Goal: Task Accomplishment & Management: Manage account settings

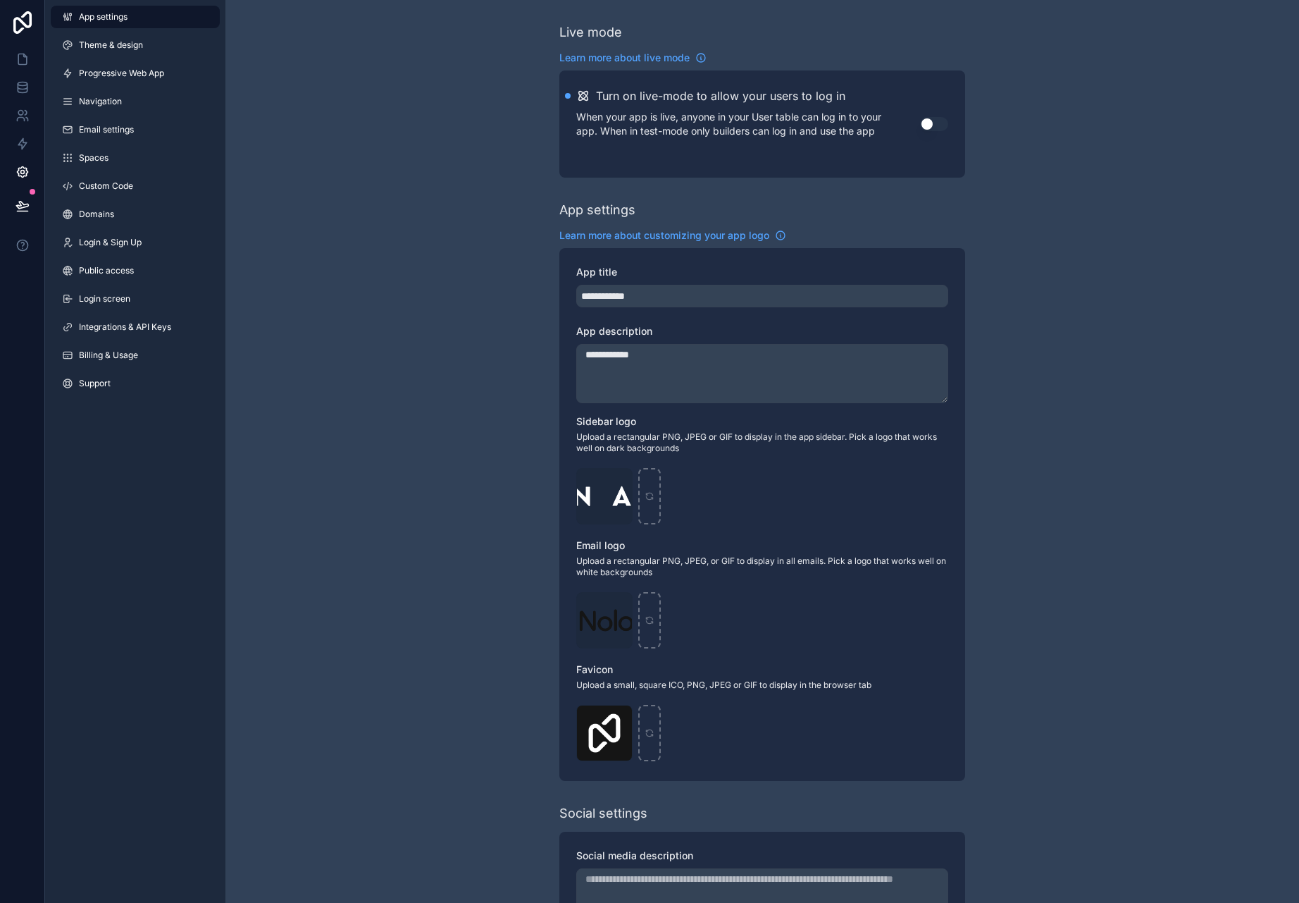
click at [134, 356] on span "Billing & Usage" at bounding box center [108, 355] width 59 height 11
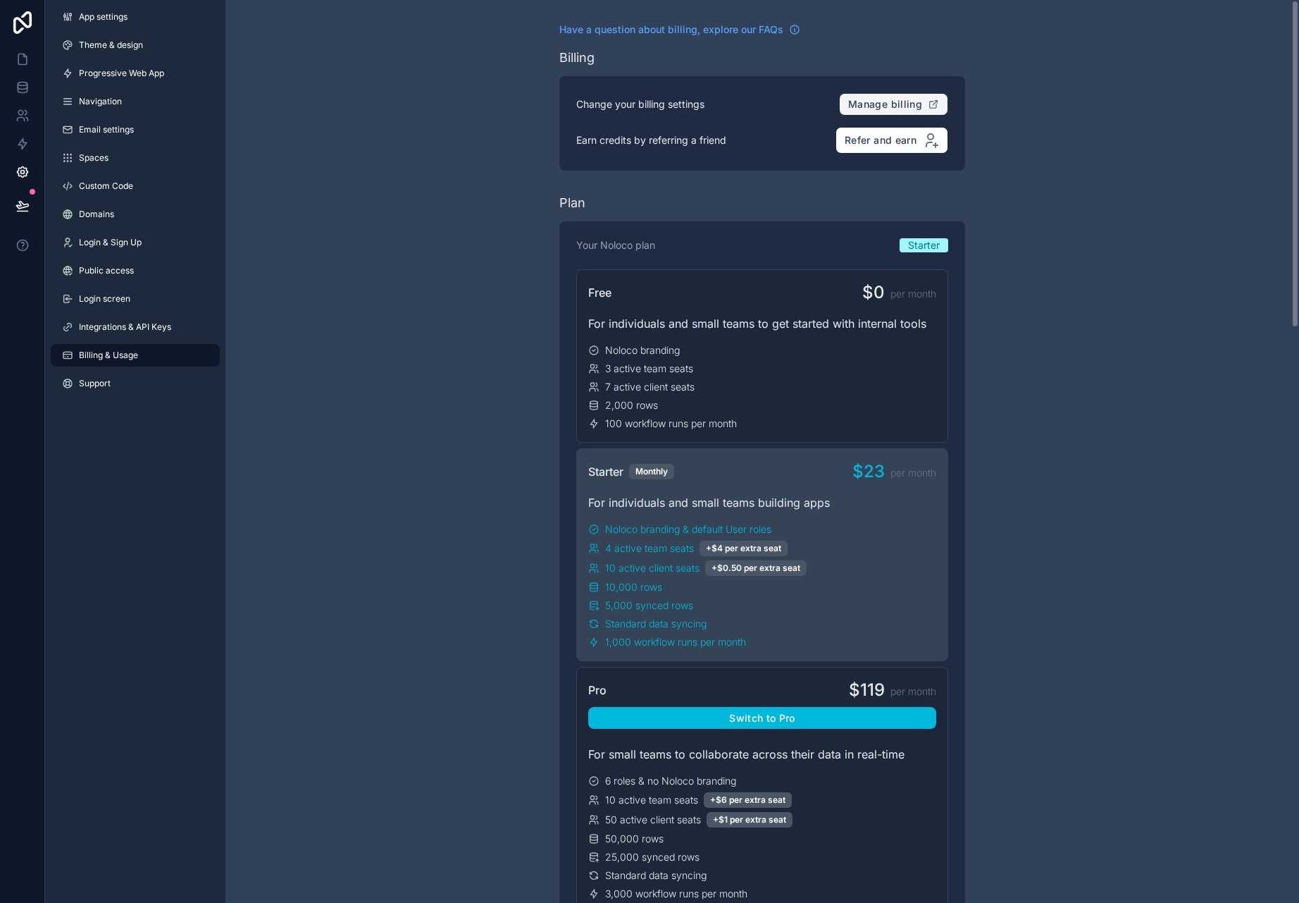
click at [899, 100] on span "Manage billing" at bounding box center [885, 104] width 74 height 13
click at [889, 308] on div "Free $0 per month For individuals and small teams to get started with internal …" at bounding box center [762, 355] width 372 height 173
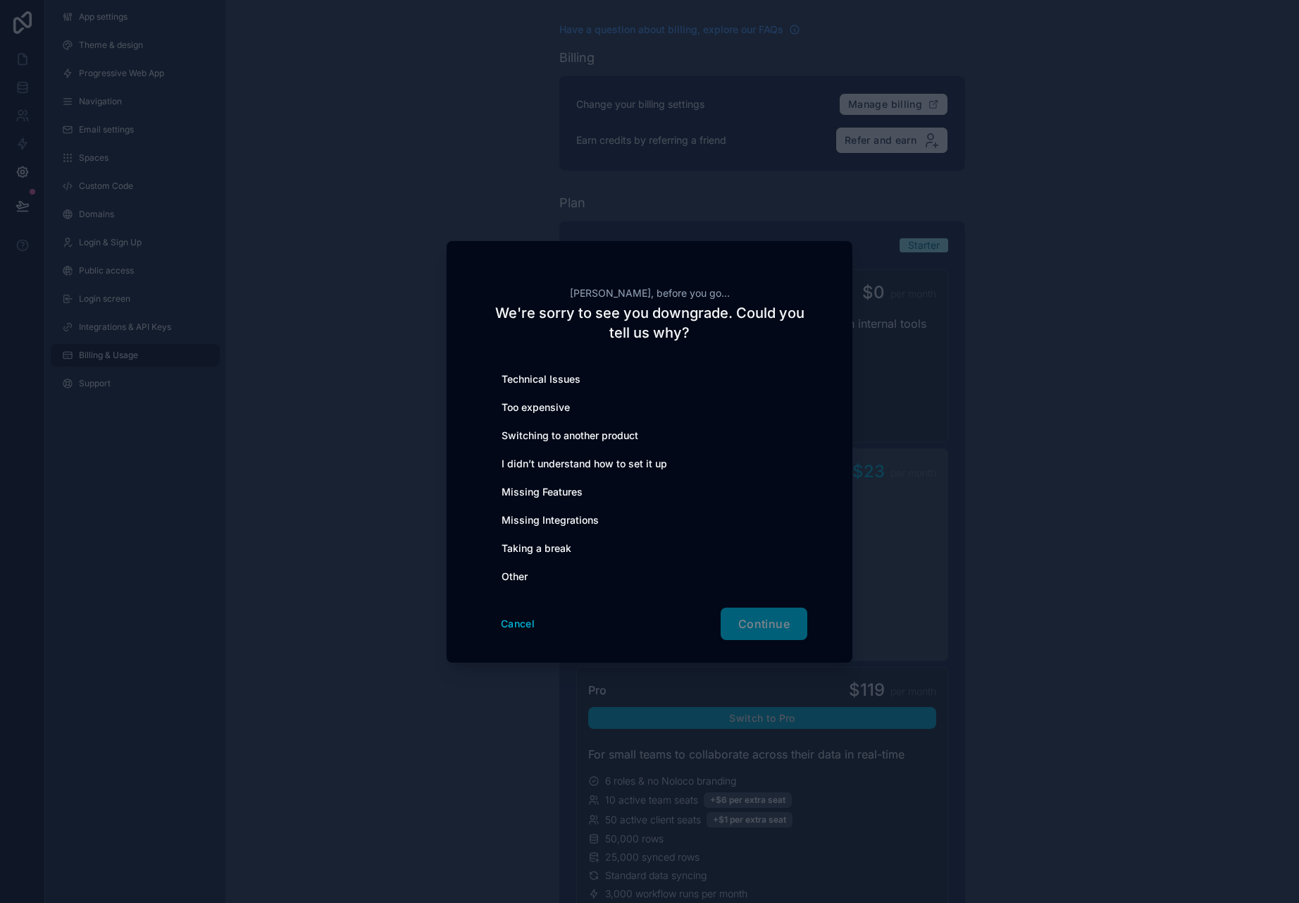
click at [551, 400] on div "Too expensive" at bounding box center [650, 407] width 316 height 28
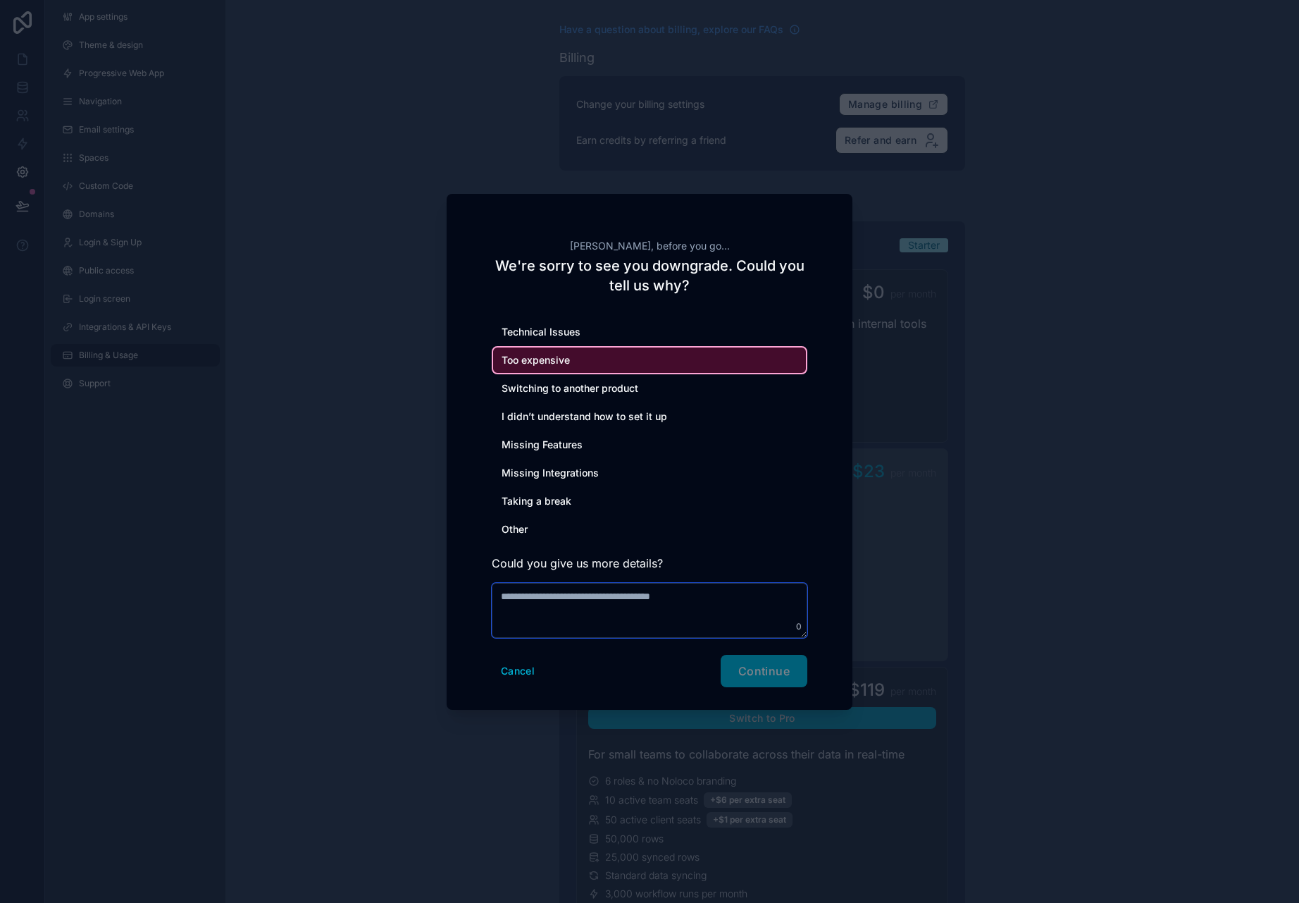
click at [656, 623] on textarea at bounding box center [650, 610] width 316 height 55
click at [561, 414] on div "I didn’t understand how to set it up" at bounding box center [650, 416] width 316 height 28
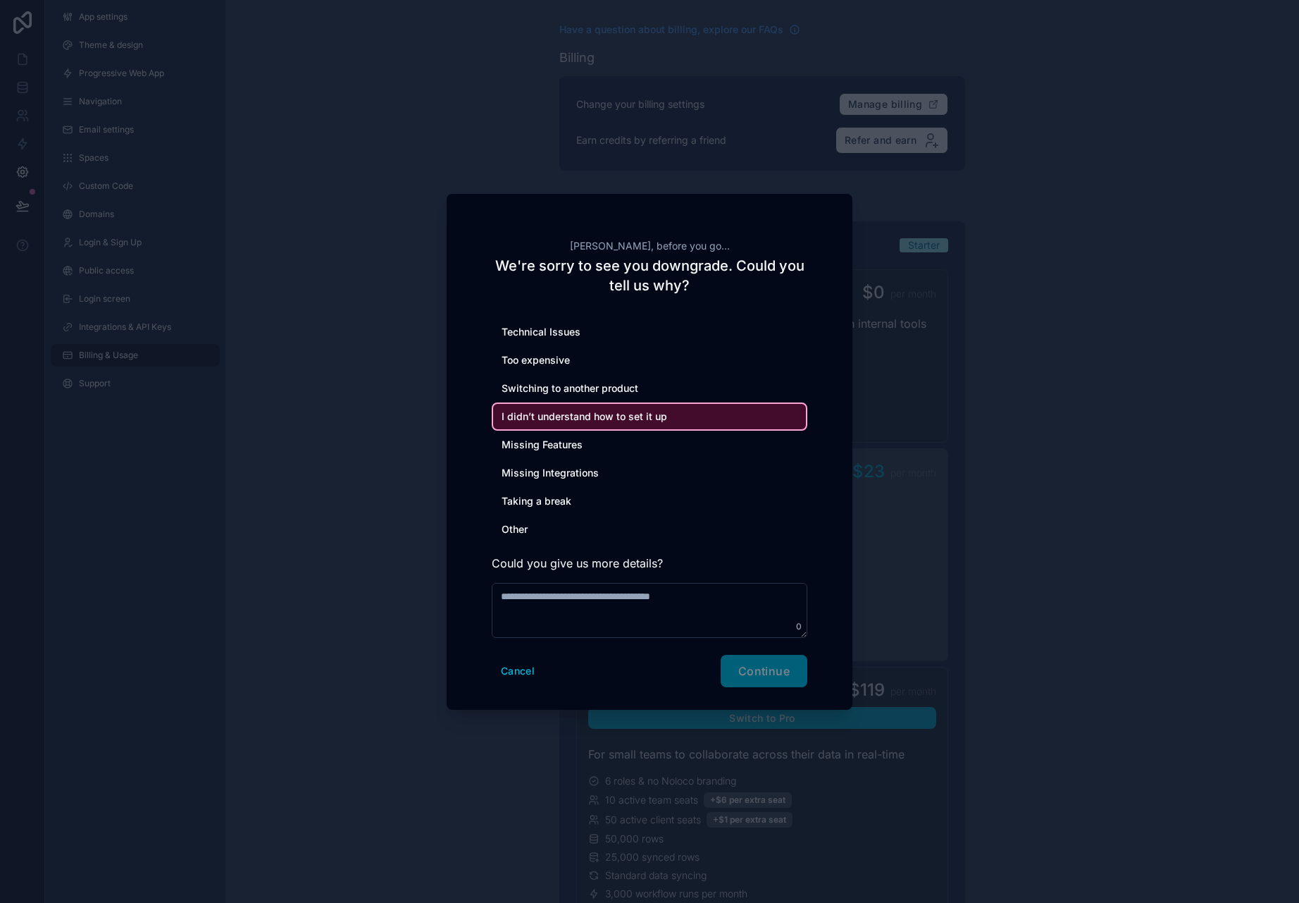
click at [587, 455] on div "Missing Features" at bounding box center [650, 445] width 316 height 28
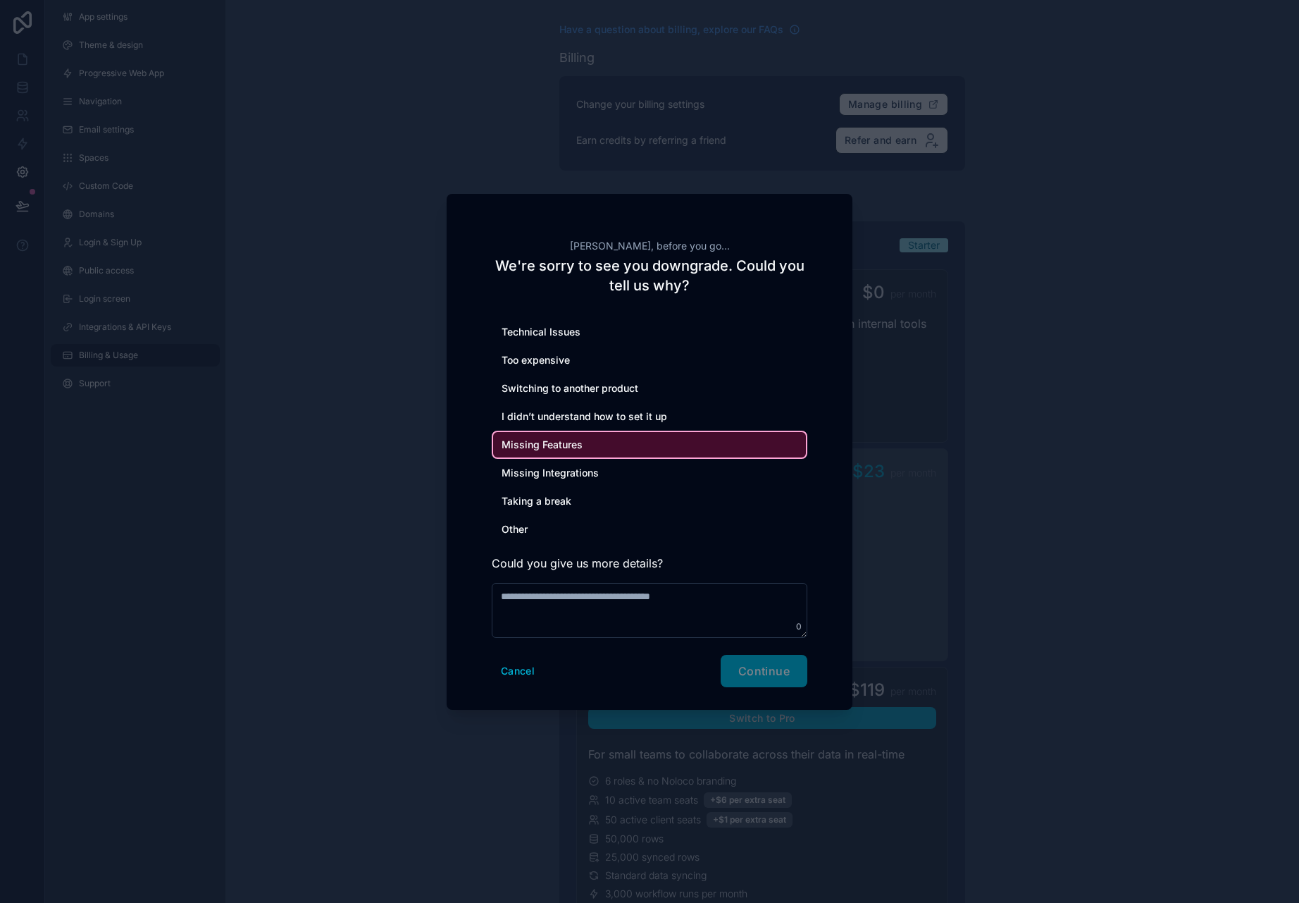
click at [603, 395] on div "Switching to another product" at bounding box center [650, 388] width 316 height 28
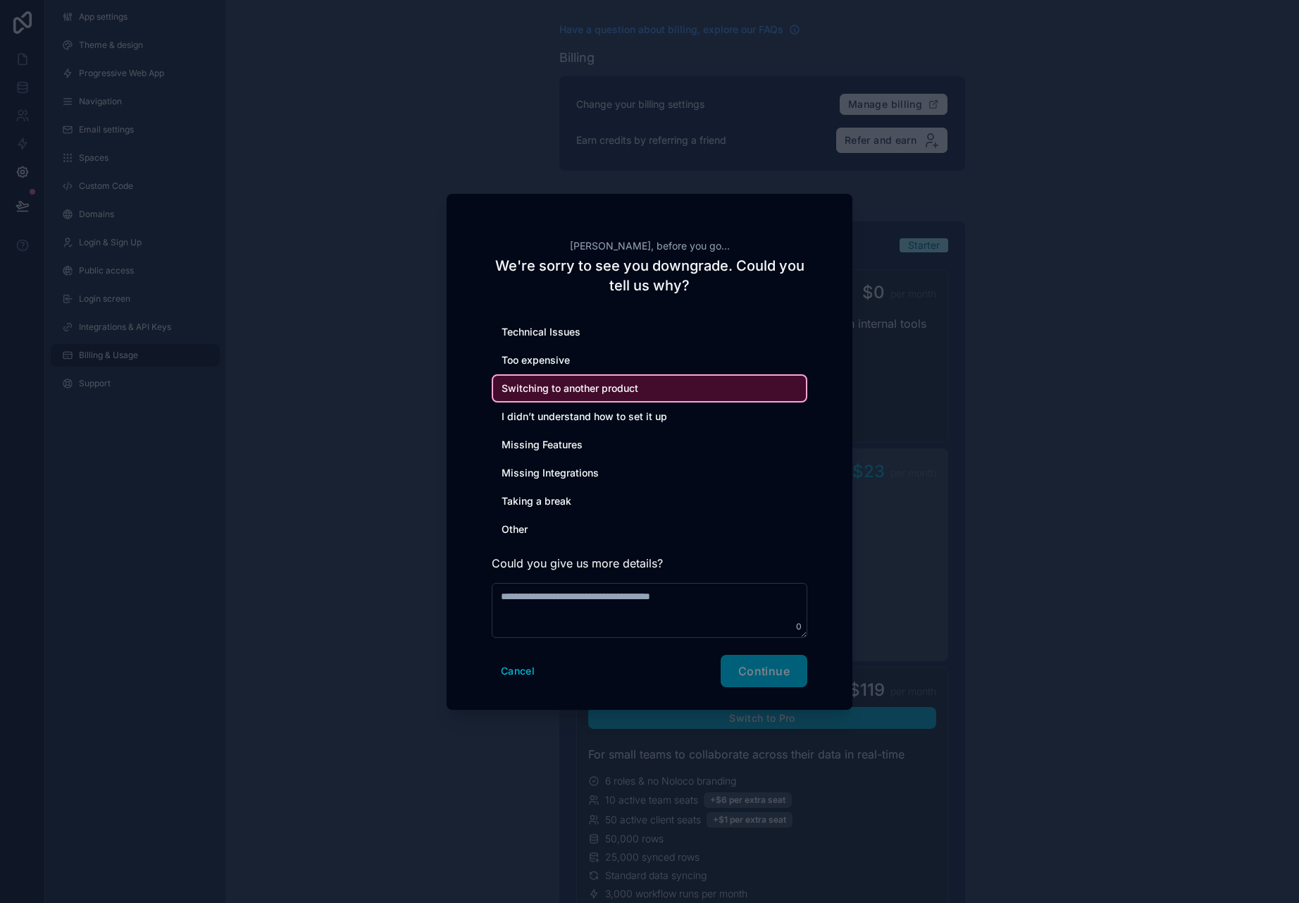
click at [591, 452] on div "Missing Features" at bounding box center [650, 445] width 316 height 28
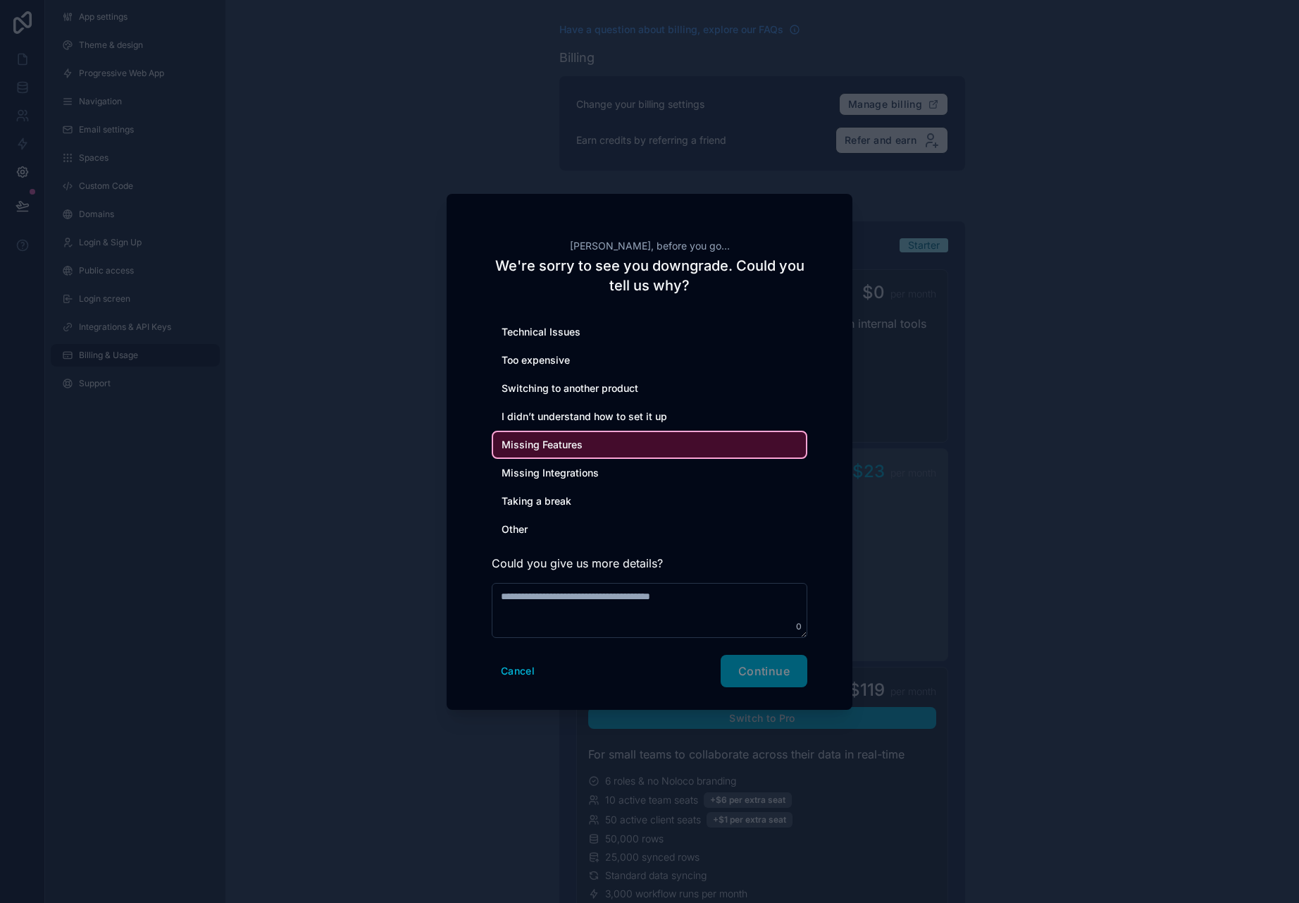
click at [586, 465] on div "Missing Integrations" at bounding box center [650, 473] width 316 height 28
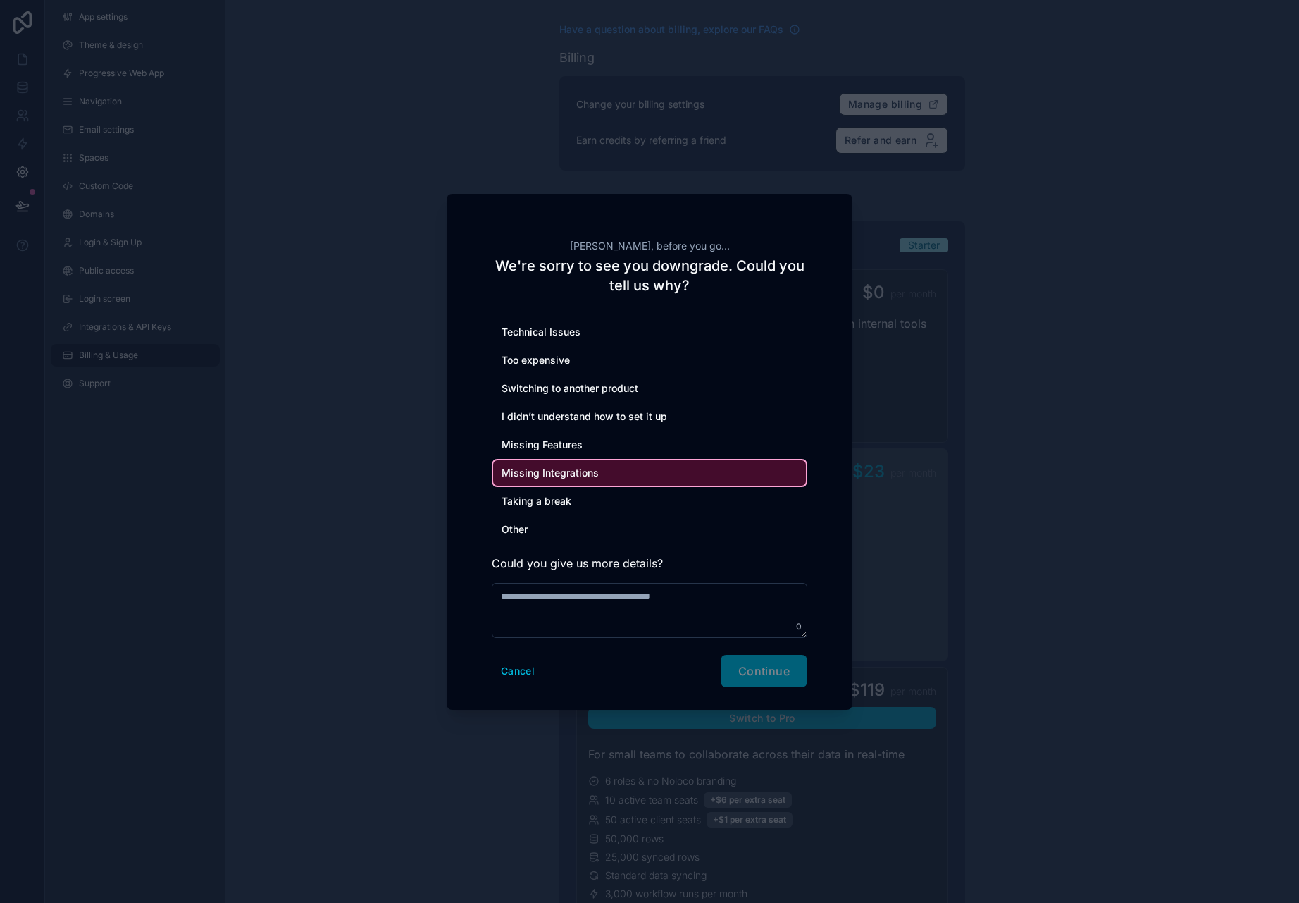
click at [583, 490] on div "Taking a break" at bounding box center [650, 501] width 316 height 28
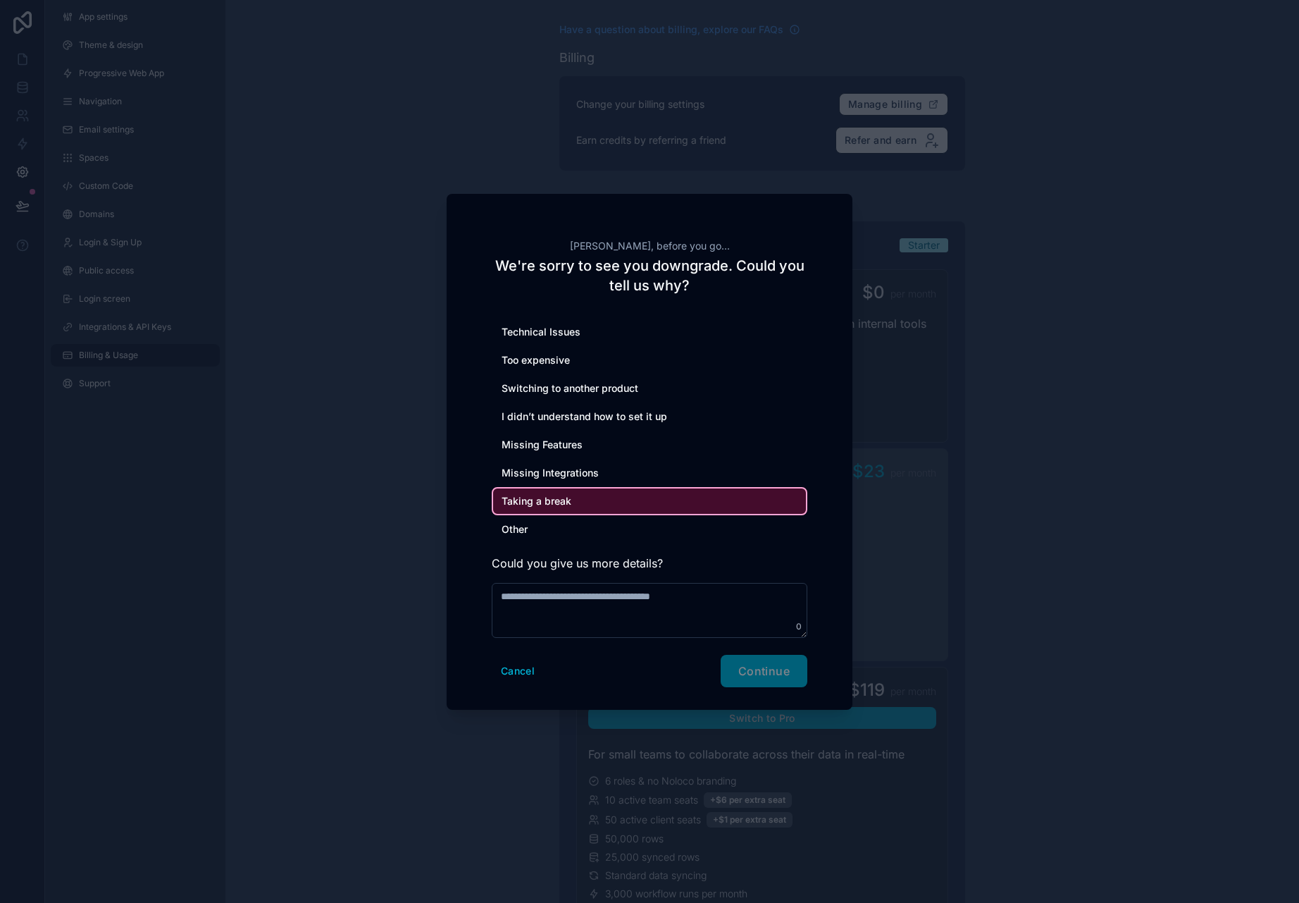
click at [569, 524] on div "Other" at bounding box center [650, 529] width 316 height 28
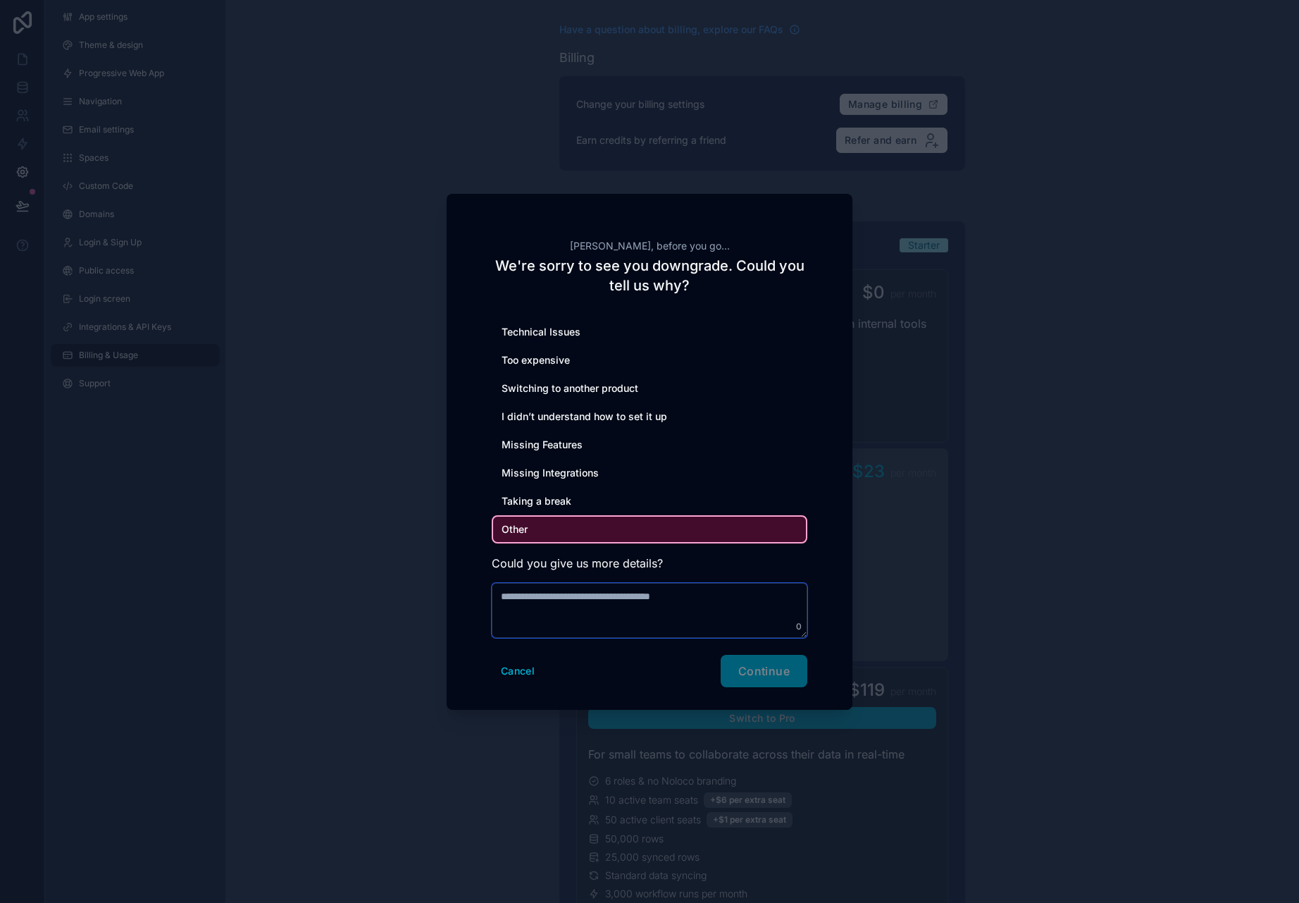
click at [591, 617] on textarea at bounding box center [650, 610] width 316 height 55
type textarea "**********"
click at [765, 672] on span "Continue" at bounding box center [763, 671] width 51 height 14
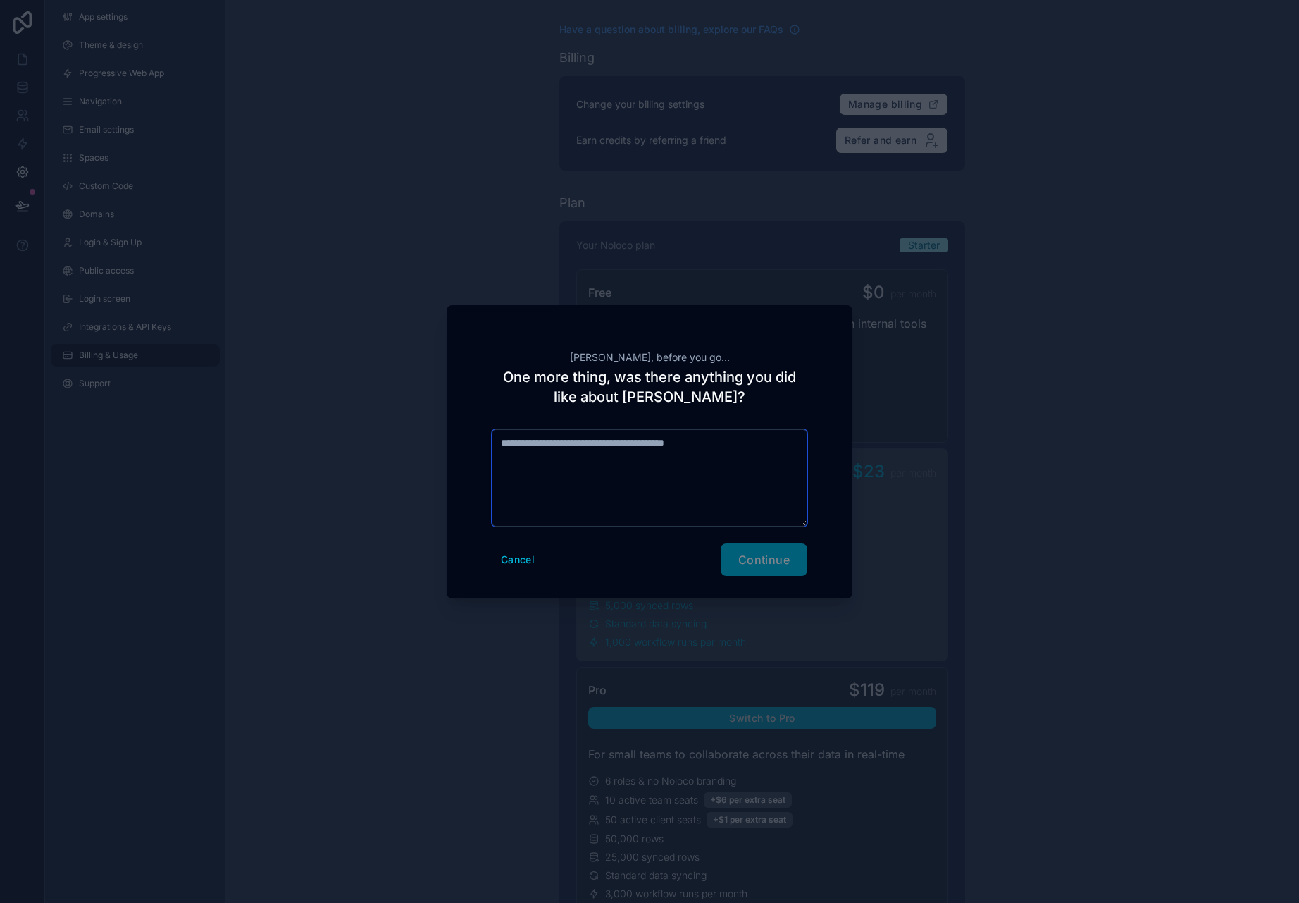
click at [656, 459] on textarea at bounding box center [650, 477] width 316 height 97
click at [778, 571] on button "Continue" at bounding box center [764, 559] width 87 height 32
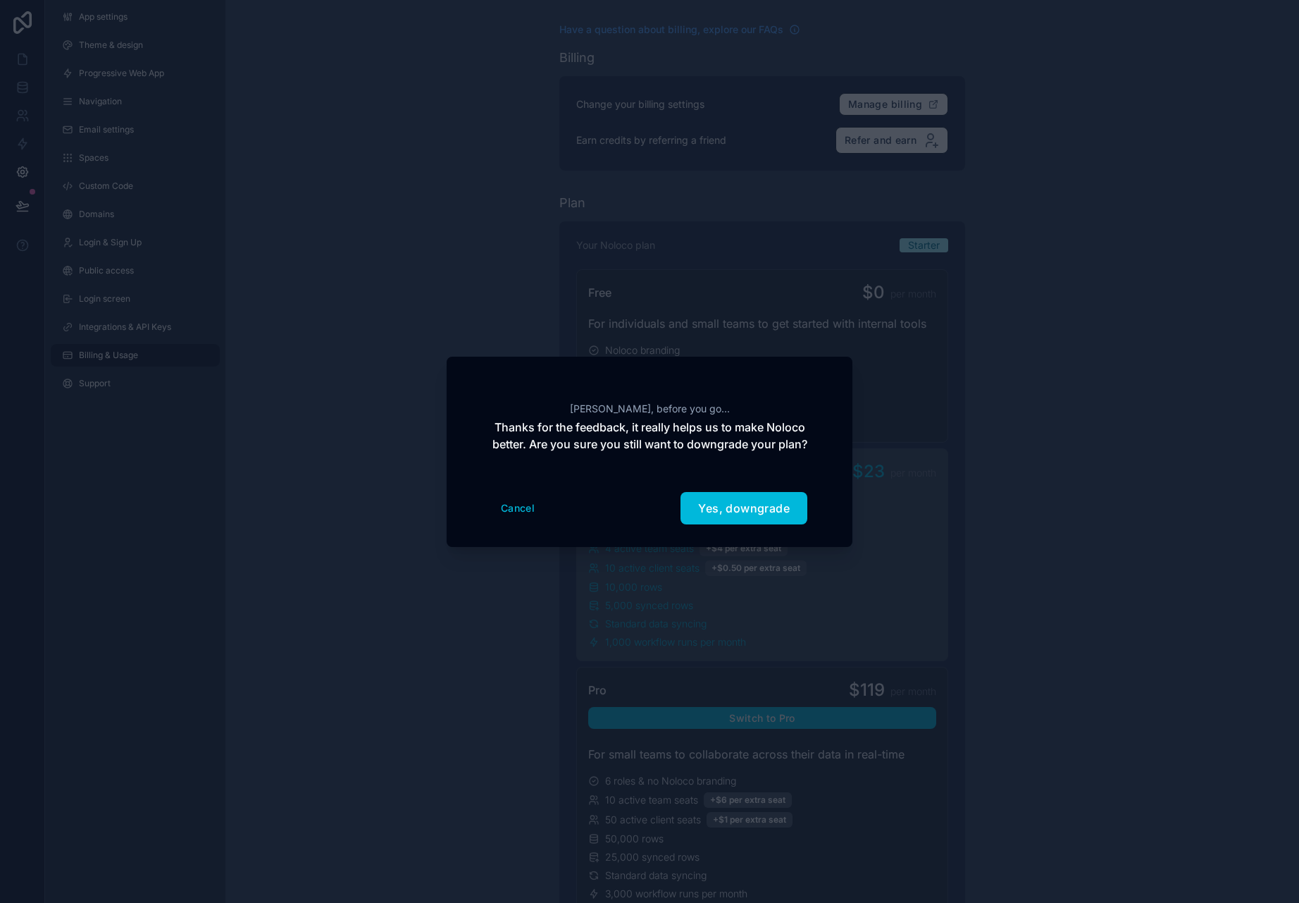
click at [734, 523] on button "Yes, downgrade" at bounding box center [744, 508] width 127 height 32
